Goal: Check status: Check status

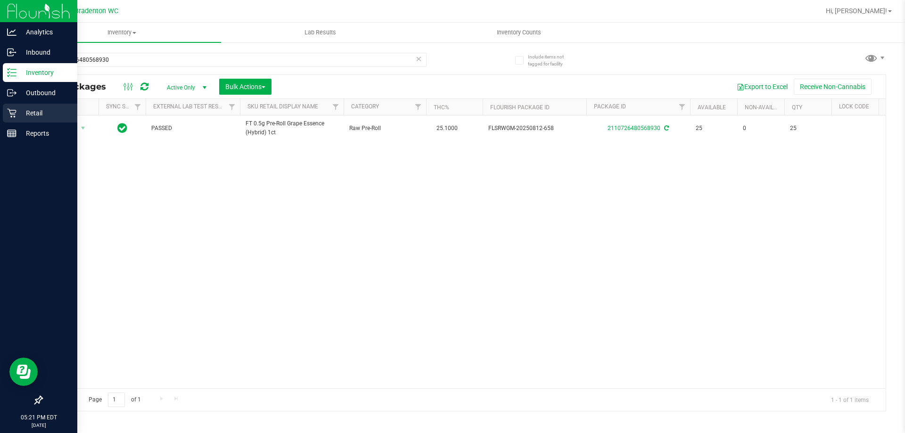
click at [16, 118] on div "Retail" at bounding box center [40, 113] width 74 height 19
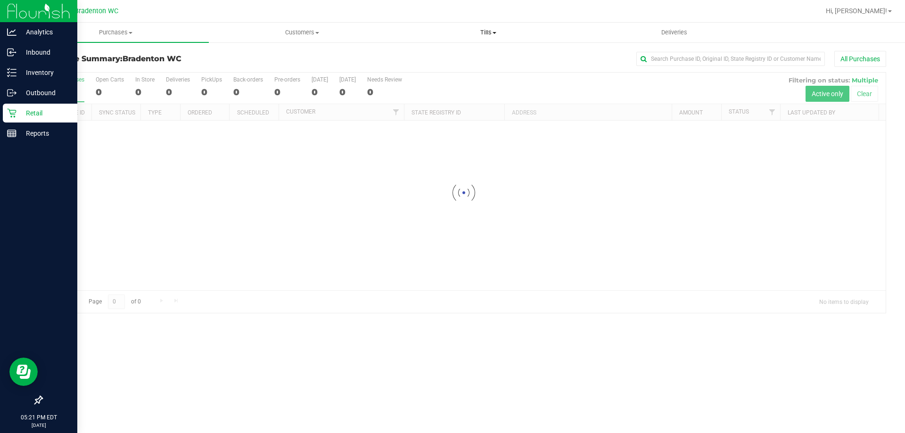
click at [490, 32] on span "Tills" at bounding box center [487, 32] width 185 height 8
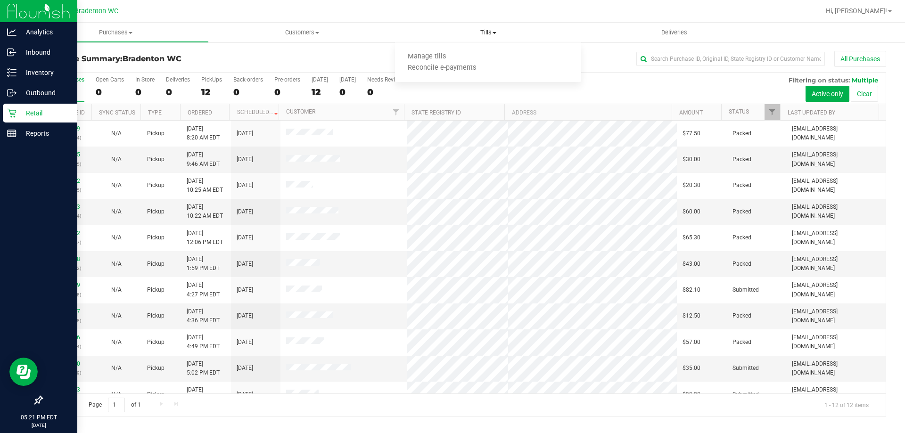
click at [460, 76] on ul "Manage tills Reconcile e-payments" at bounding box center [488, 63] width 186 height 40
click at [491, 40] on uib-tab-heading "Tills Manage tills Reconcile e-payments" at bounding box center [488, 33] width 186 height 20
click at [453, 69] on span "Reconcile e-payments" at bounding box center [442, 68] width 94 height 8
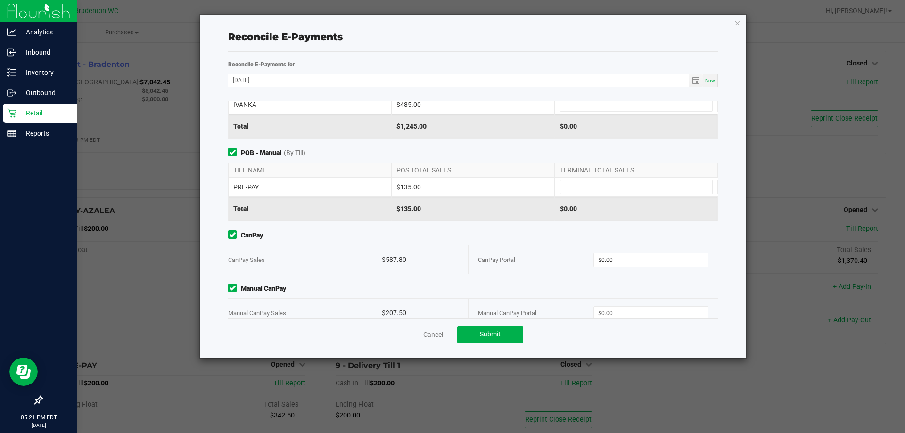
scroll to position [92, 0]
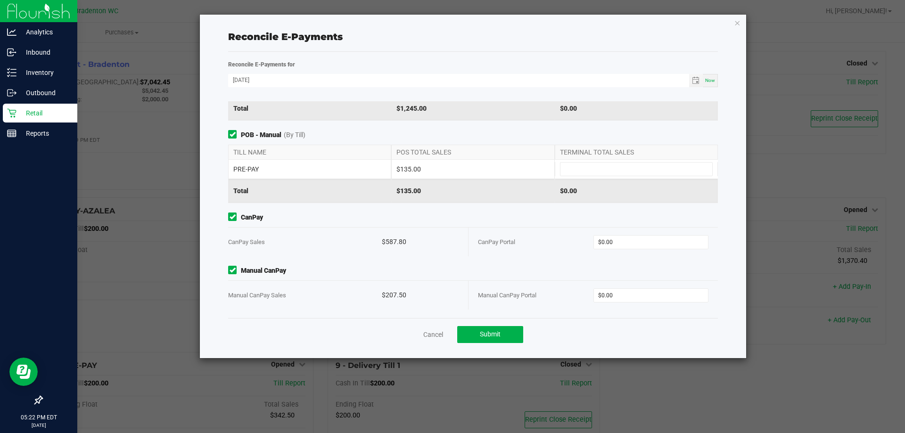
click at [737, 22] on icon "button" at bounding box center [737, 22] width 7 height 11
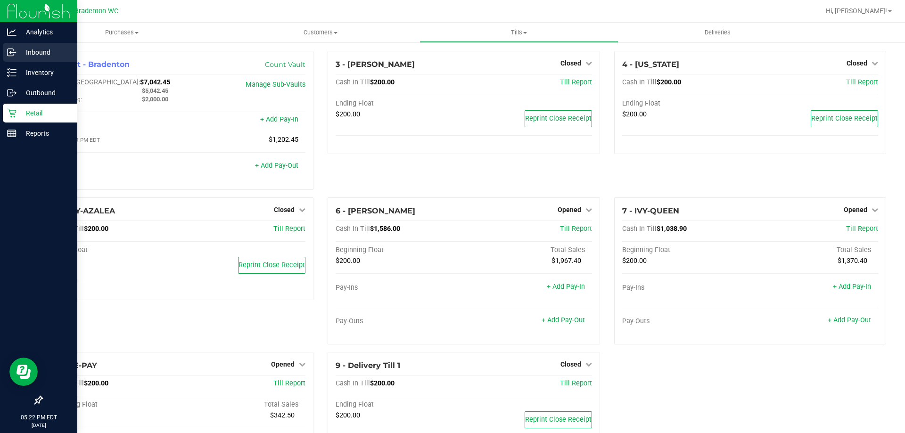
click at [6, 62] on link "Inbound" at bounding box center [38, 53] width 77 height 20
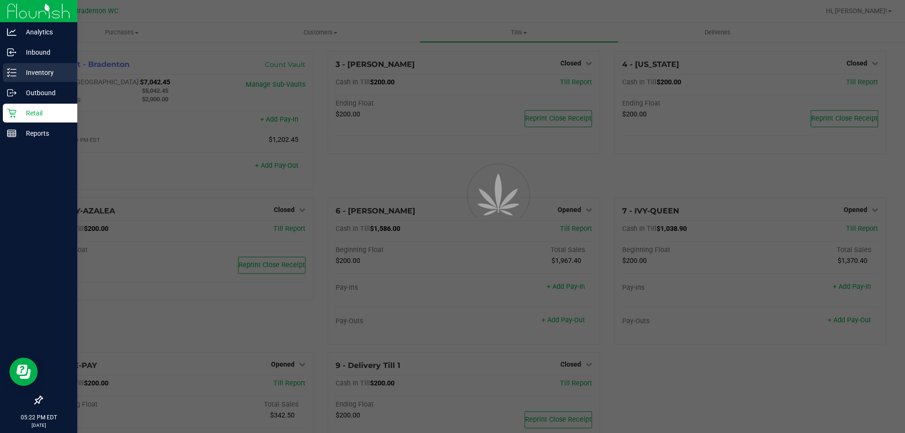
click at [20, 74] on p "Inventory" at bounding box center [44, 72] width 57 height 11
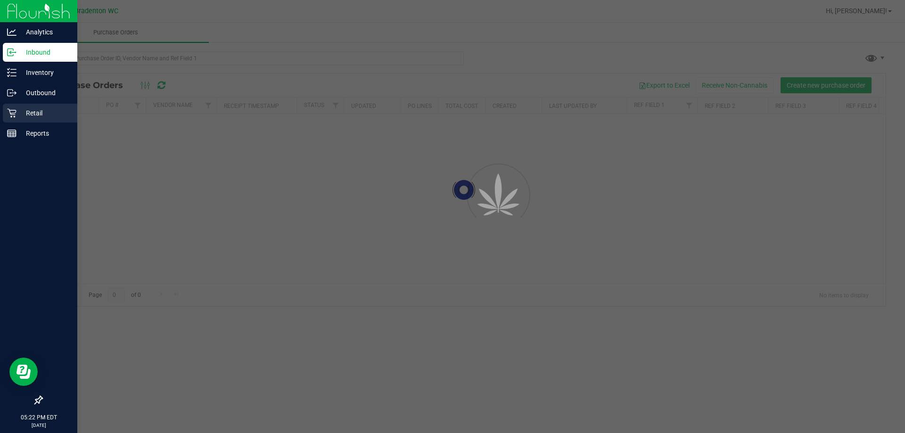
click at [33, 114] on p "Retail" at bounding box center [44, 112] width 57 height 11
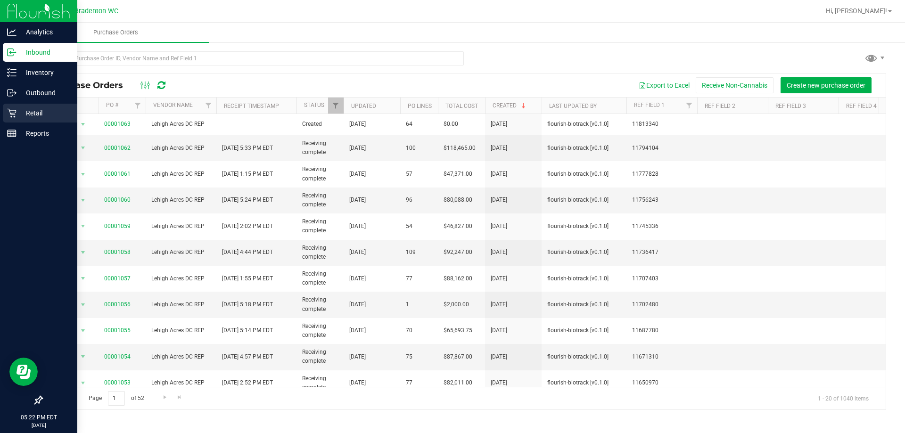
click at [41, 110] on p "Retail" at bounding box center [44, 112] width 57 height 11
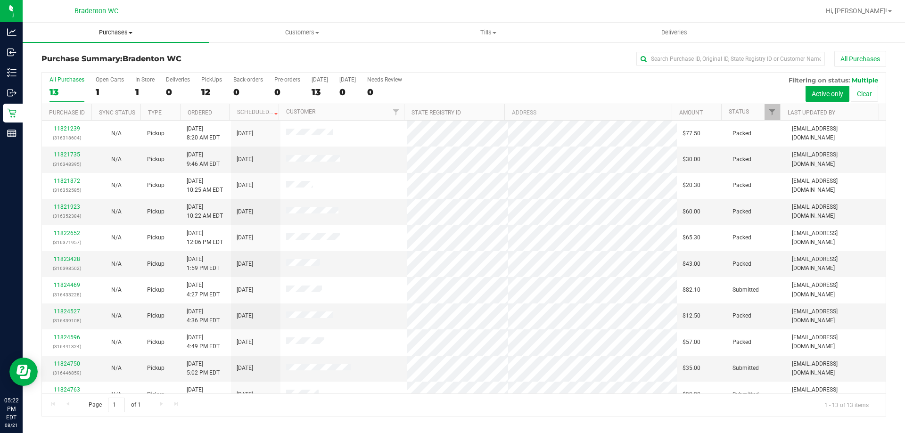
click at [123, 32] on span "Purchases" at bounding box center [116, 32] width 186 height 8
click at [157, 30] on span "Purchases" at bounding box center [116, 32] width 186 height 8
click at [116, 31] on span "Purchases" at bounding box center [116, 32] width 186 height 8
click at [67, 56] on span "Summary of purchases" at bounding box center [71, 57] width 97 height 8
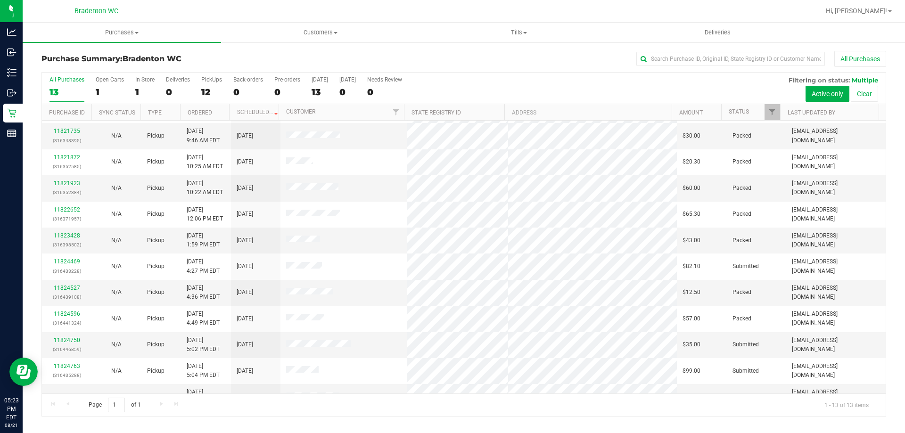
scroll to position [24, 0]
click at [67, 232] on link "11823428" at bounding box center [67, 235] width 26 height 7
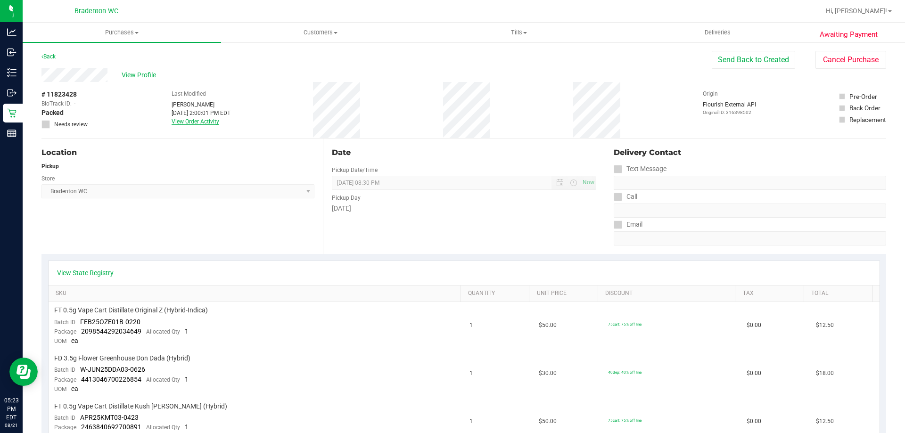
click at [204, 121] on link "View Order Activity" at bounding box center [196, 121] width 48 height 7
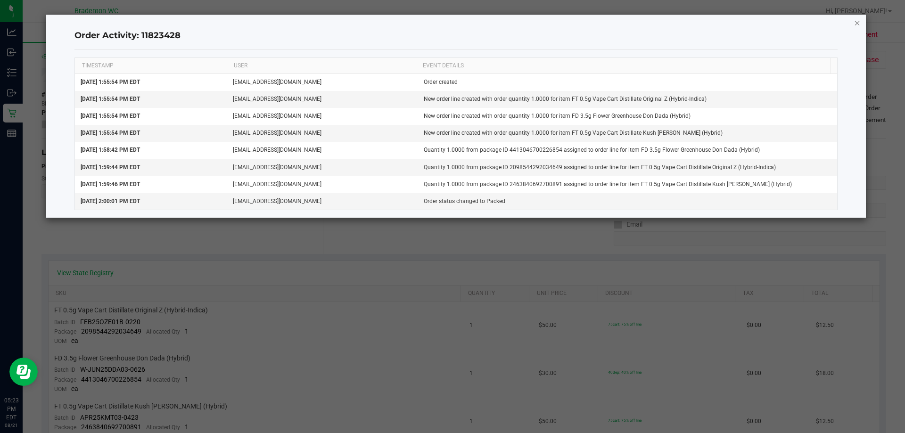
click at [855, 27] on icon "button" at bounding box center [857, 22] width 7 height 11
